Goal: Task Accomplishment & Management: Manage account settings

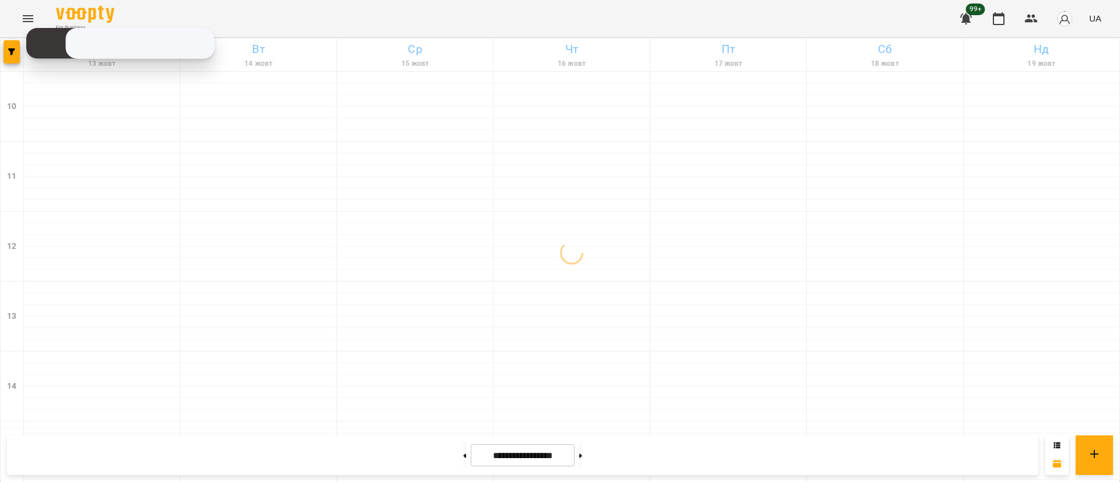
click at [12, 65] on div at bounding box center [12, 55] width 23 height 33
click at [12, 53] on icon "button" at bounding box center [11, 51] width 7 height 7
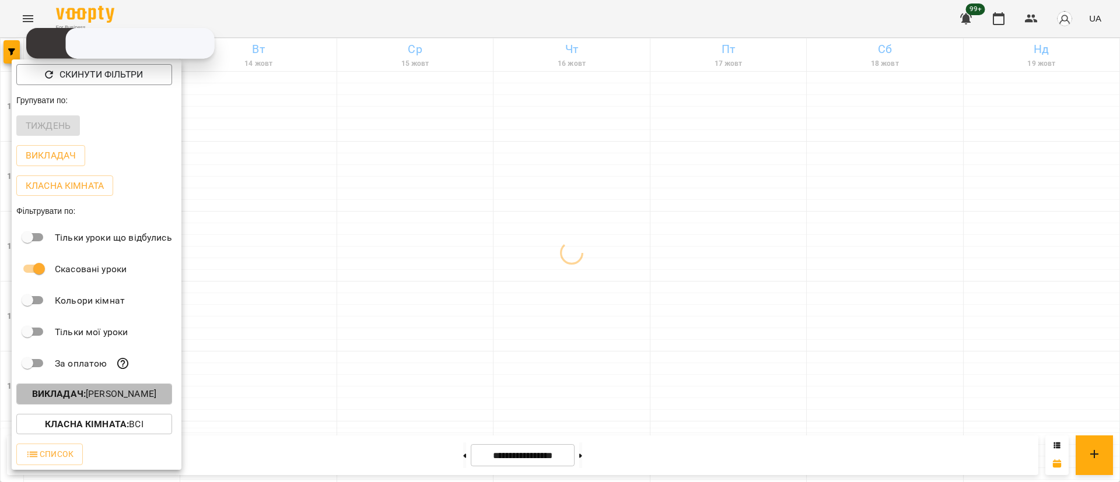
click at [107, 393] on p "Викладач : [PERSON_NAME]" at bounding box center [94, 394] width 124 height 14
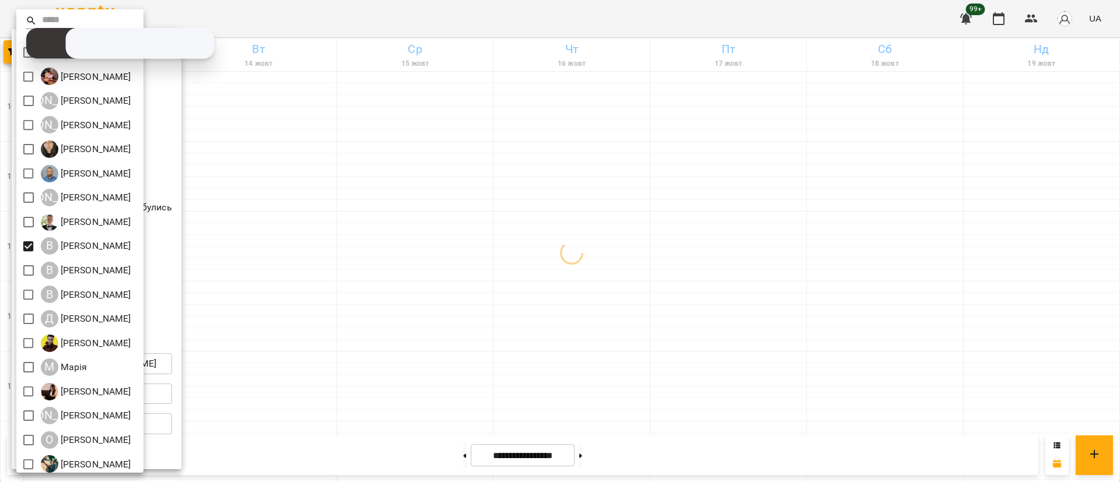
click at [462, 249] on div at bounding box center [560, 241] width 1120 height 482
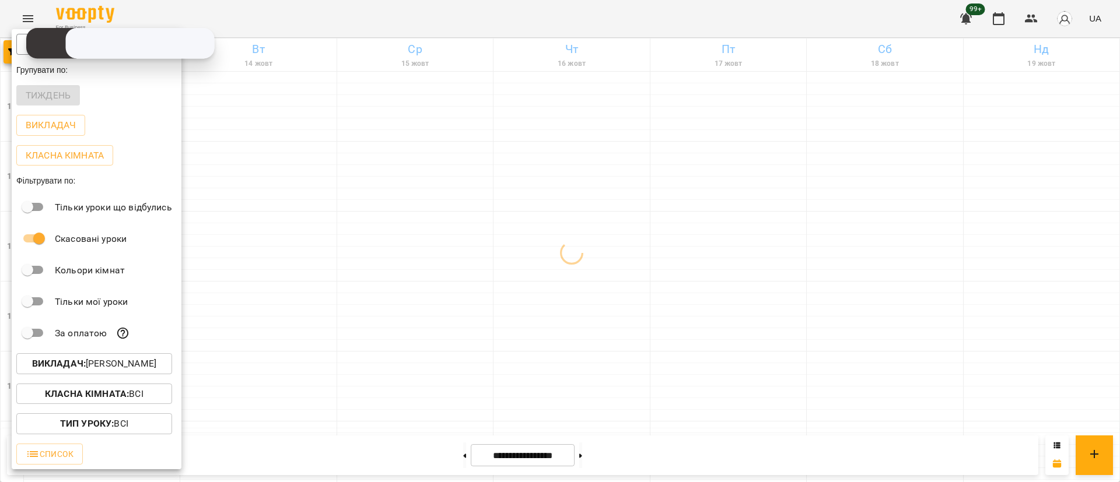
click at [462, 249] on div at bounding box center [560, 241] width 1120 height 482
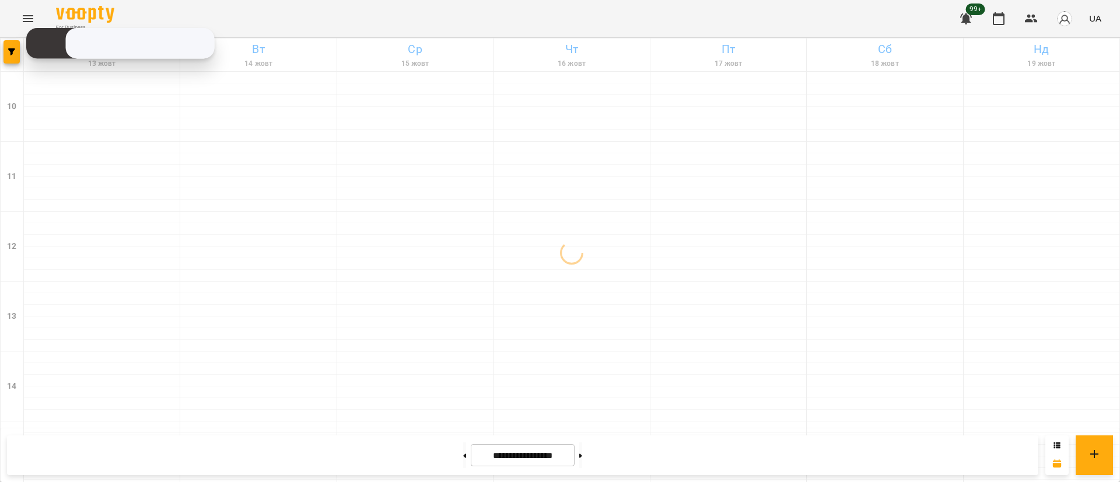
scroll to position [464, 0]
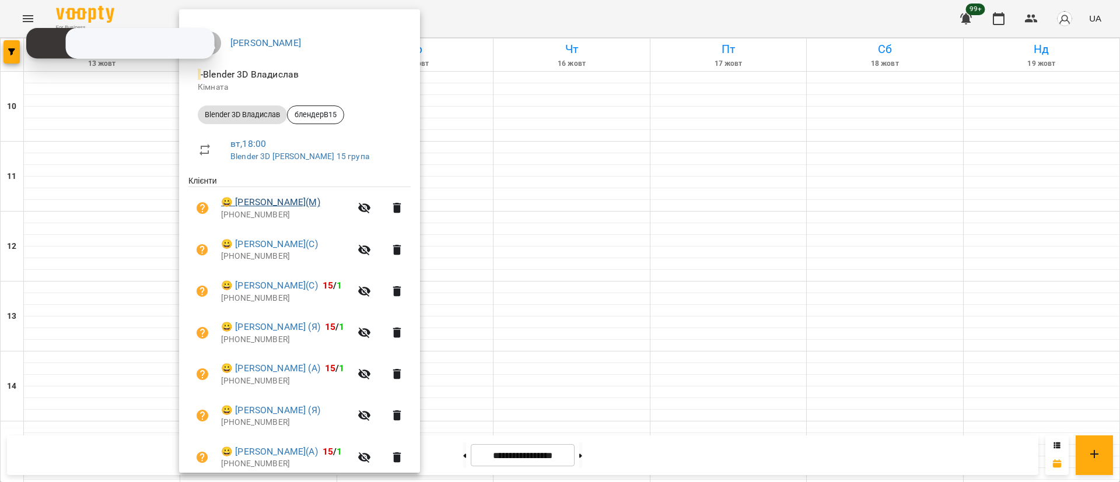
scroll to position [131, 0]
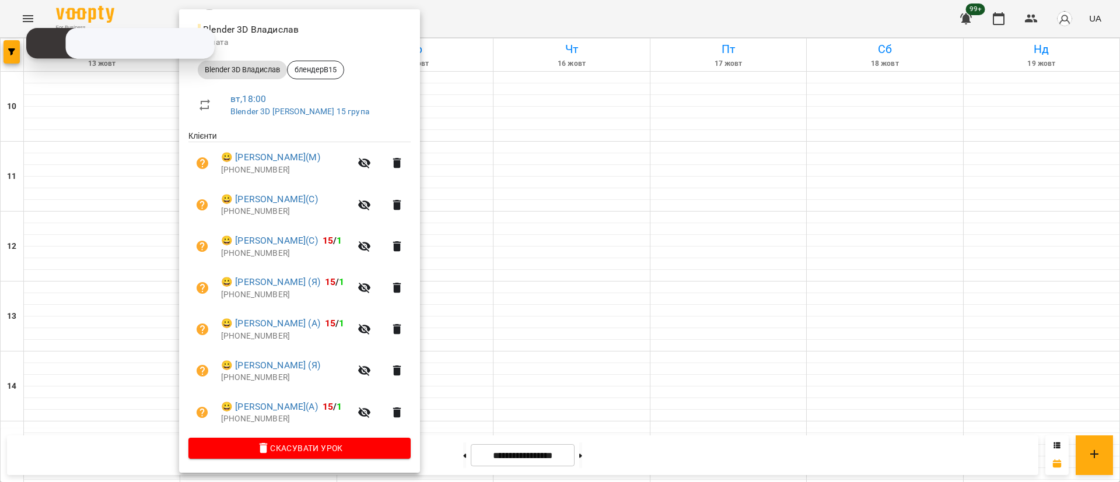
click at [551, 181] on div at bounding box center [560, 241] width 1120 height 482
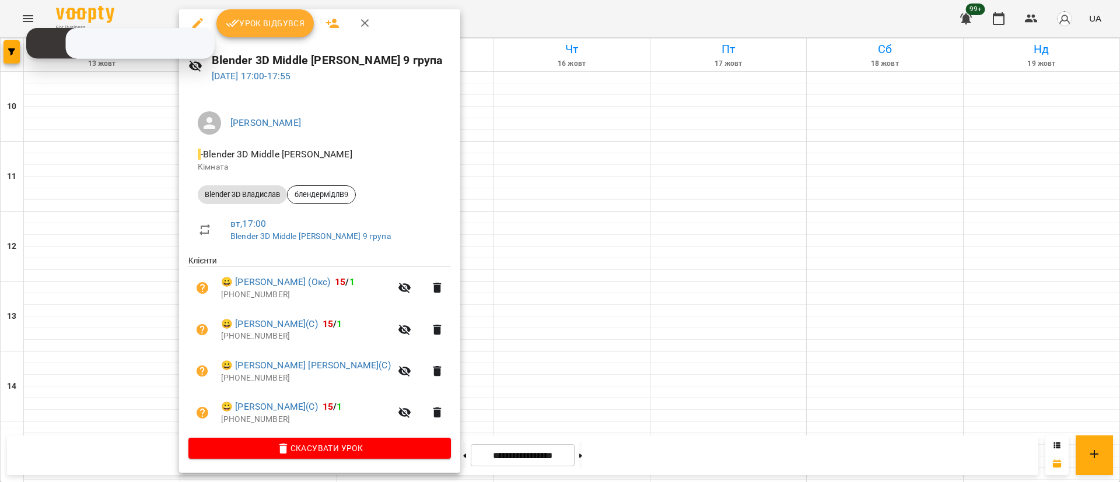
scroll to position [0, 0]
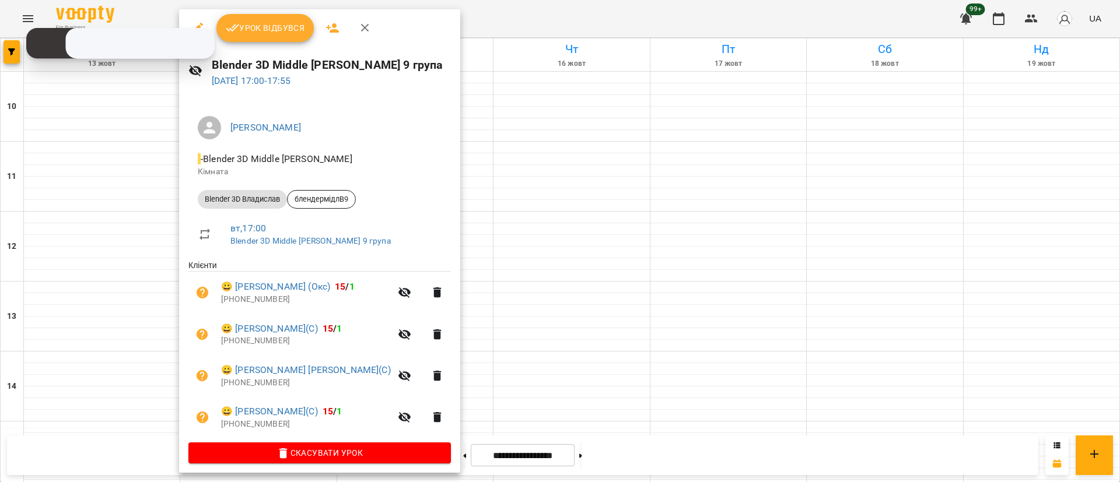
click at [529, 160] on div at bounding box center [560, 241] width 1120 height 482
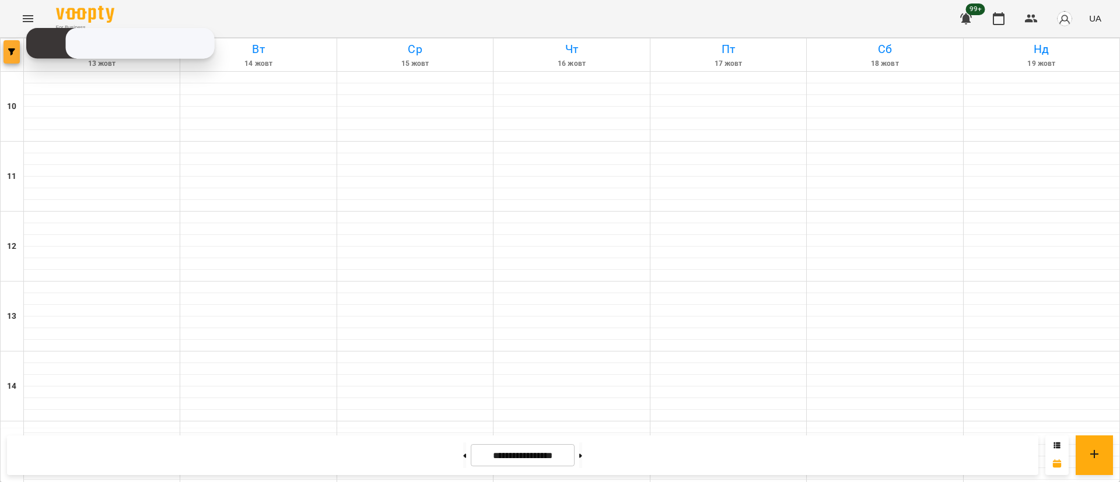
click at [15, 50] on span "button" at bounding box center [12, 51] width 16 height 7
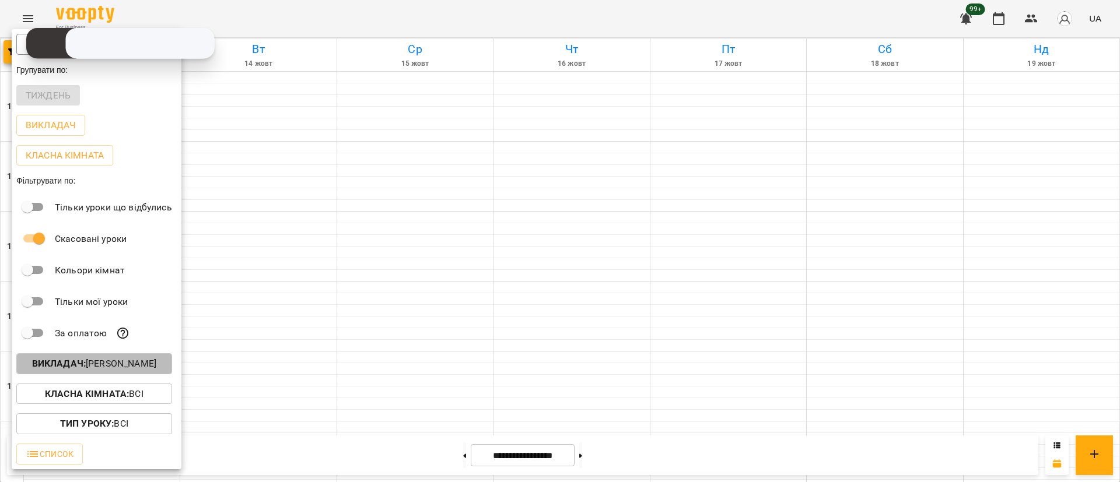
click at [120, 359] on button "Викладач : [PERSON_NAME]" at bounding box center [94, 364] width 156 height 21
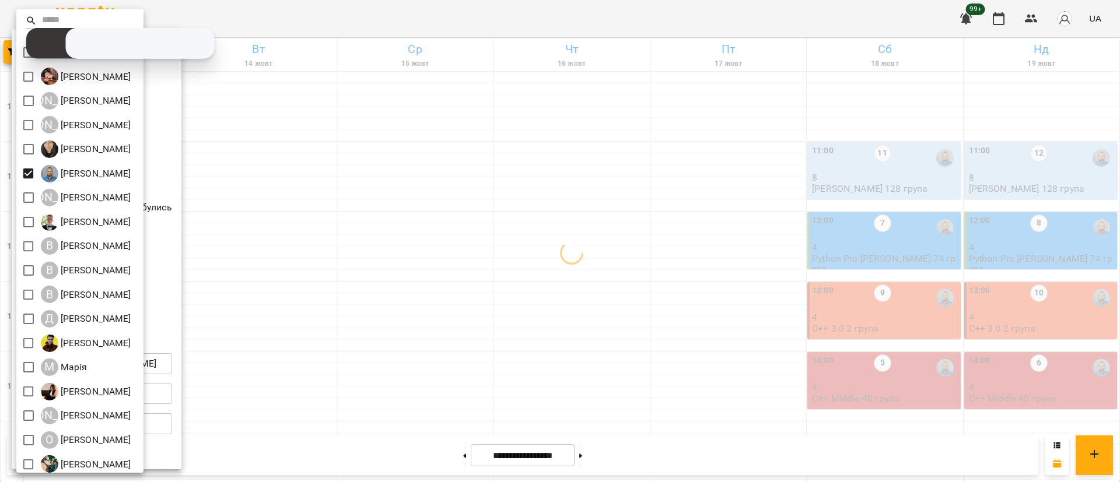
click at [413, 322] on div at bounding box center [560, 241] width 1120 height 482
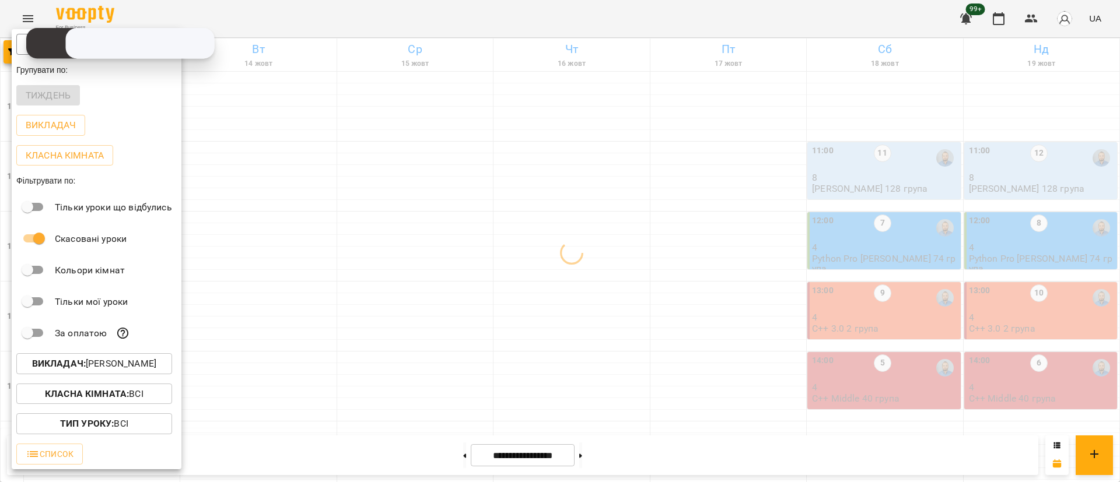
click at [413, 322] on div at bounding box center [560, 241] width 1120 height 482
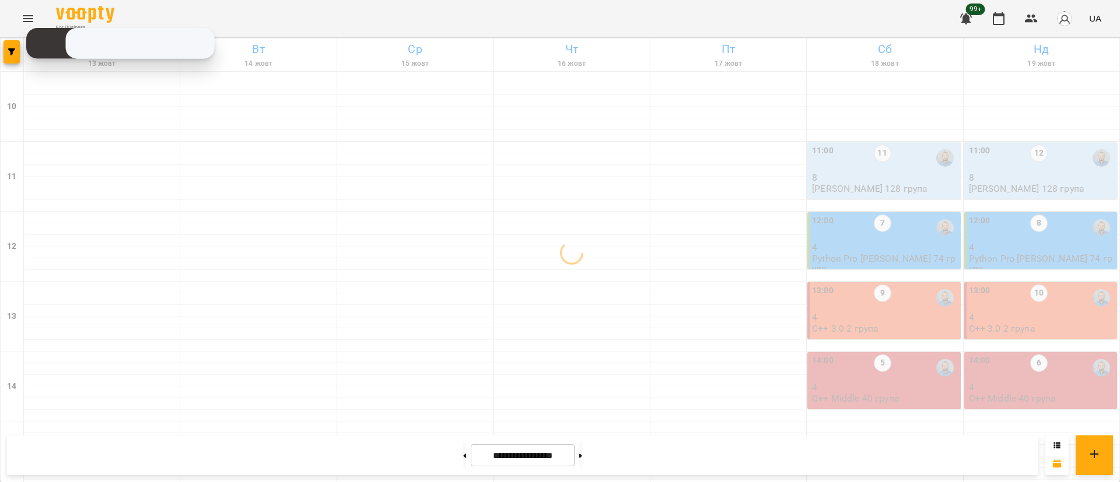
scroll to position [377, 0]
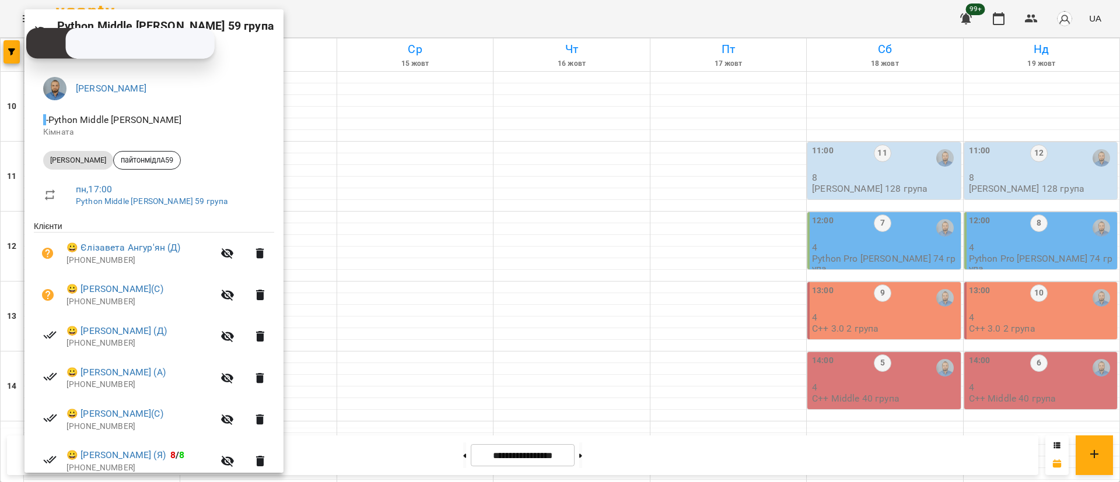
scroll to position [89, 0]
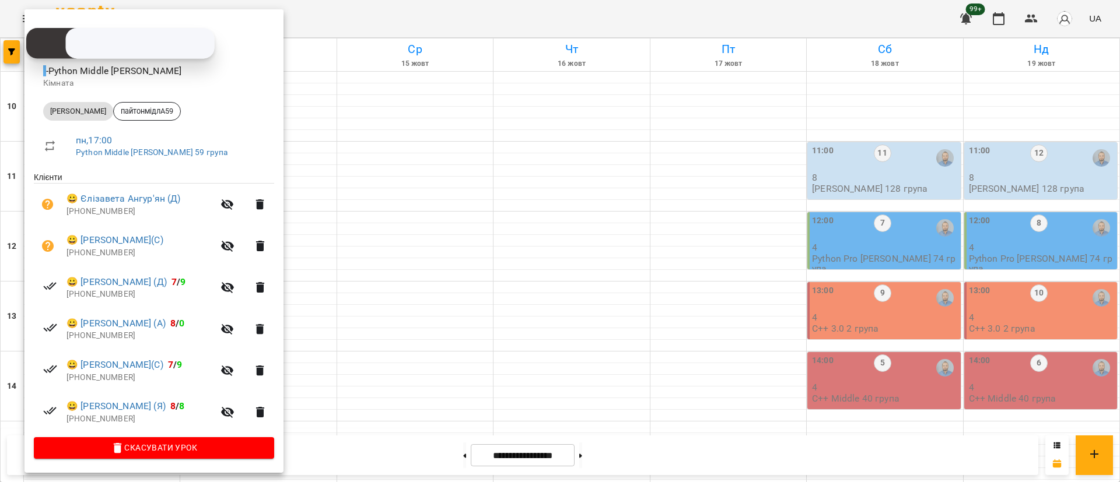
drag, startPoint x: 386, startPoint y: 429, endPoint x: 395, endPoint y: 429, distance: 9.3
click at [386, 429] on div at bounding box center [560, 241] width 1120 height 482
